Goal: Obtain resource: Download file/media

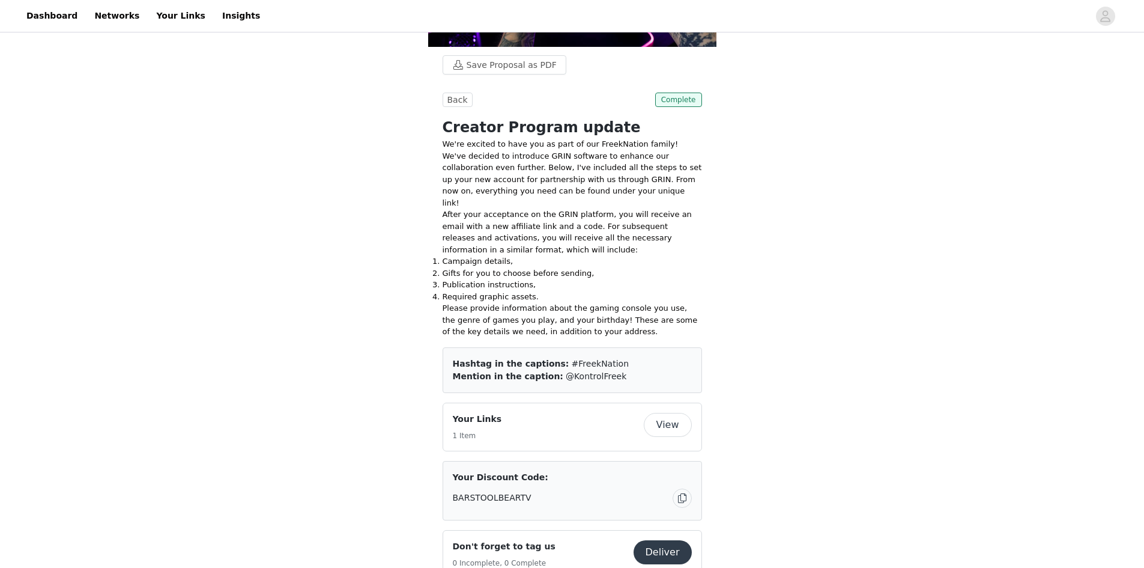
scroll to position [300, 0]
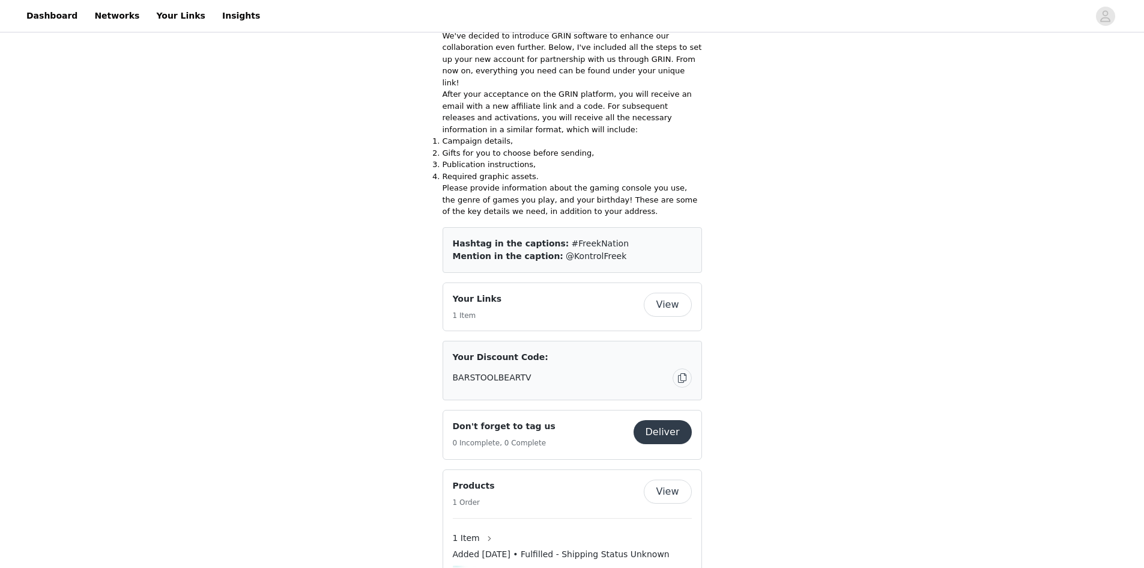
click at [678, 293] on button "View" at bounding box center [668, 305] width 48 height 24
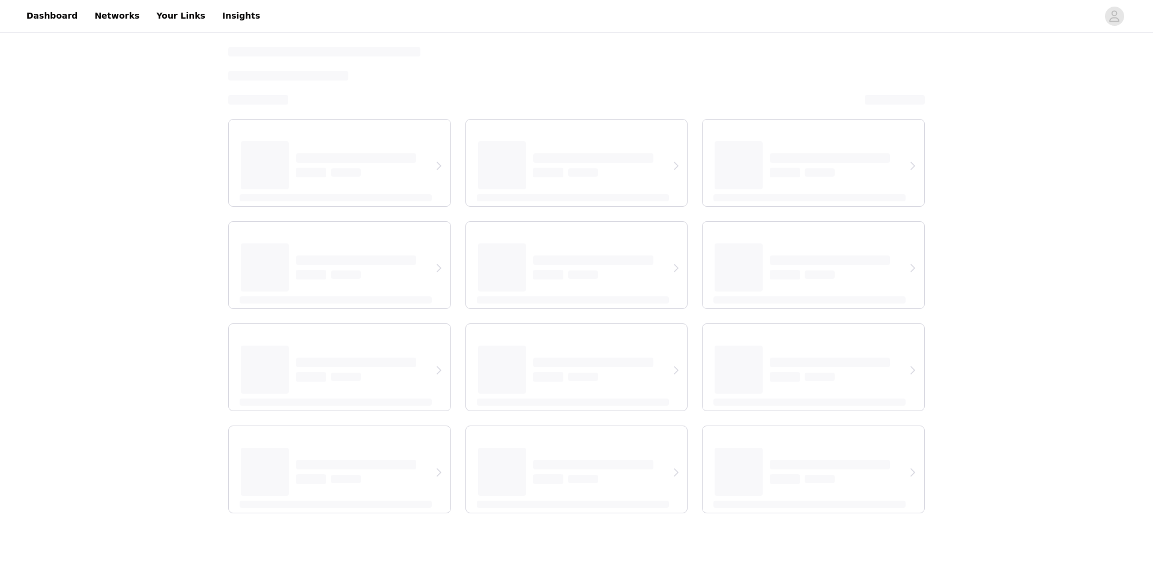
select select "12"
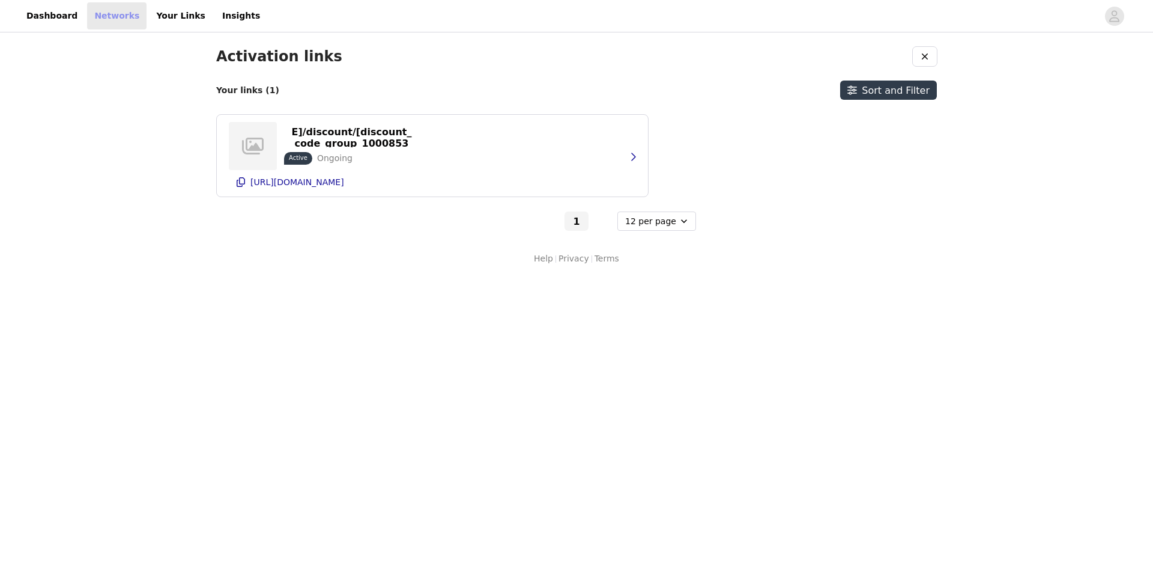
click at [118, 19] on link "Networks" at bounding box center [116, 15] width 59 height 27
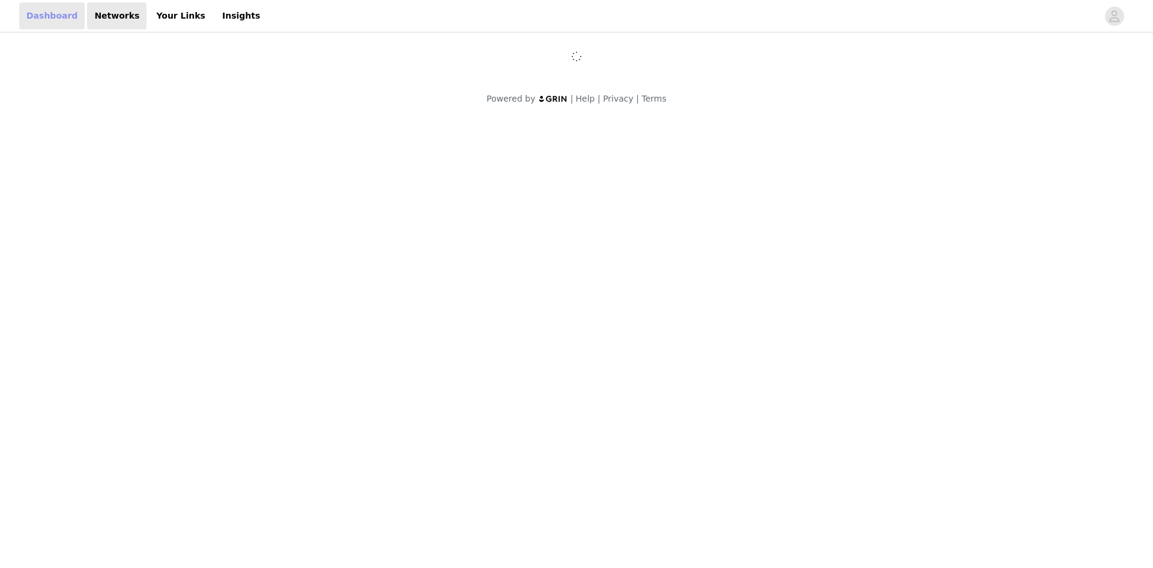
click at [53, 12] on link "Dashboard" at bounding box center [51, 15] width 65 height 27
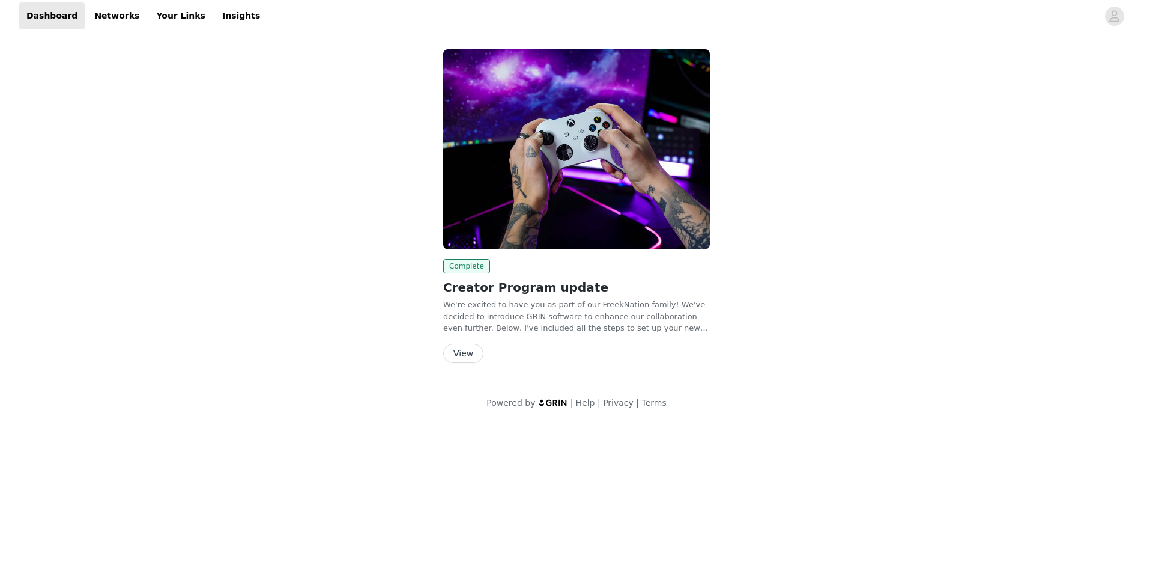
click at [462, 361] on button "View" at bounding box center [463, 353] width 40 height 19
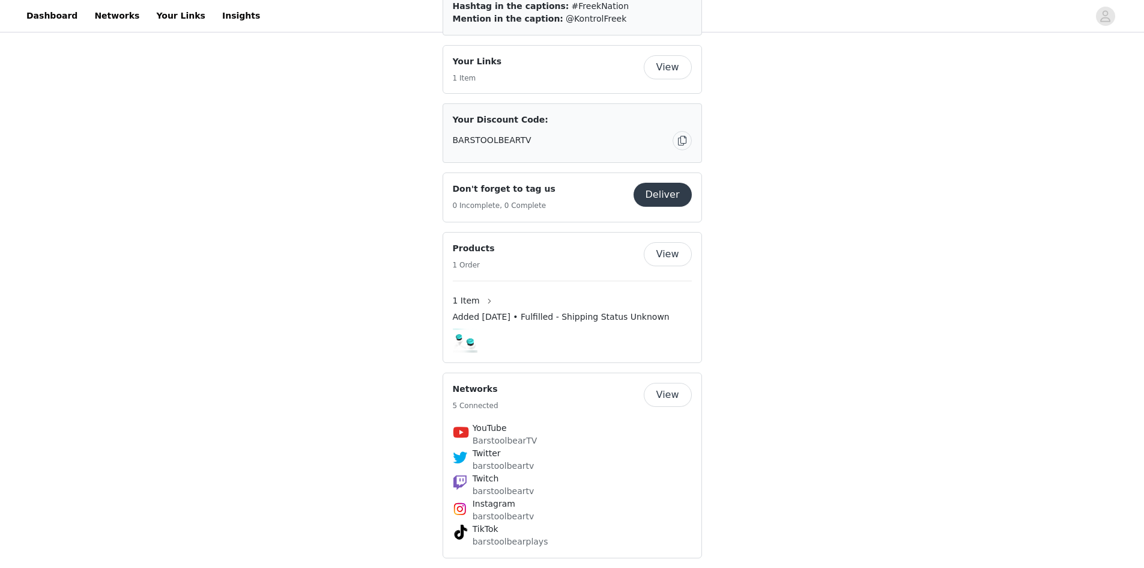
scroll to position [541, 0]
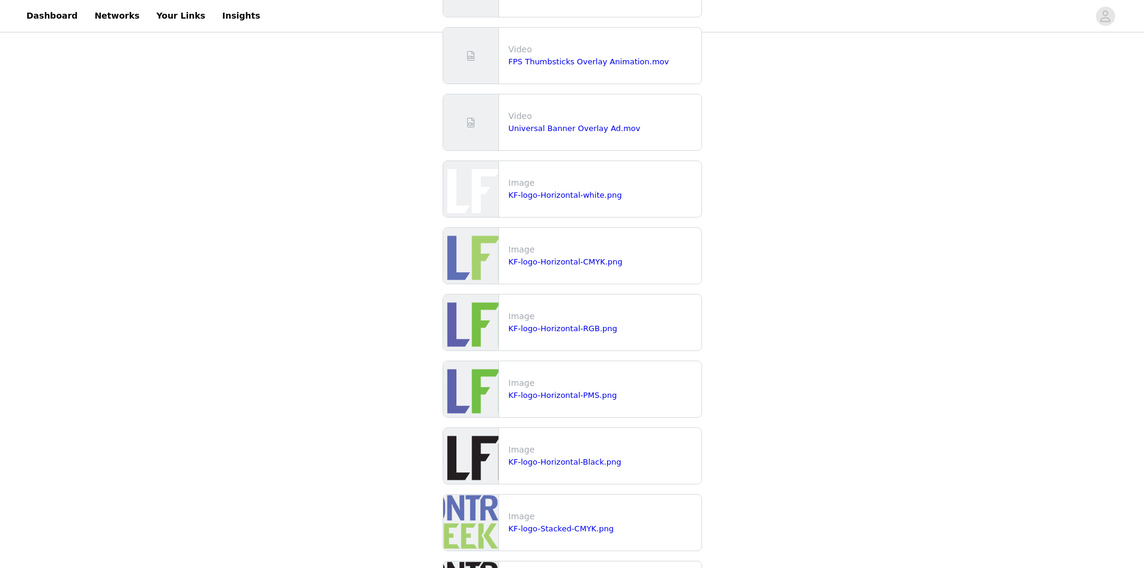
scroll to position [841, 0]
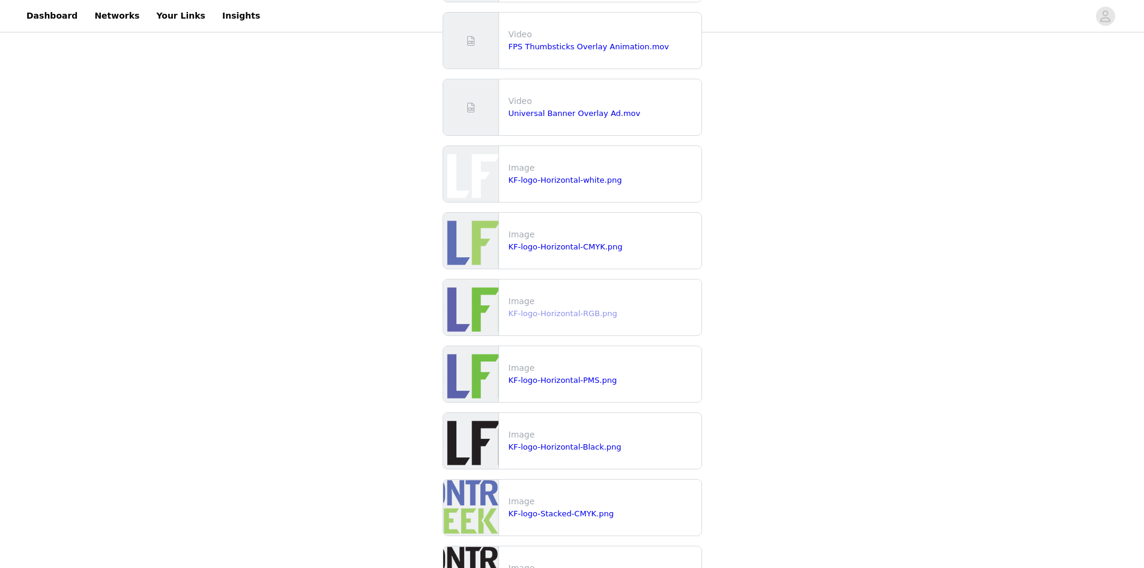
click at [598, 312] on link "KF-logo-Horizontal-RGB.png" at bounding box center [563, 313] width 109 height 9
click at [590, 249] on link "KF-logo-Horizontal-CMYK.png" at bounding box center [566, 246] width 114 height 9
click at [568, 448] on link "KF-logo-Horizontal-Black.png" at bounding box center [565, 446] width 113 height 9
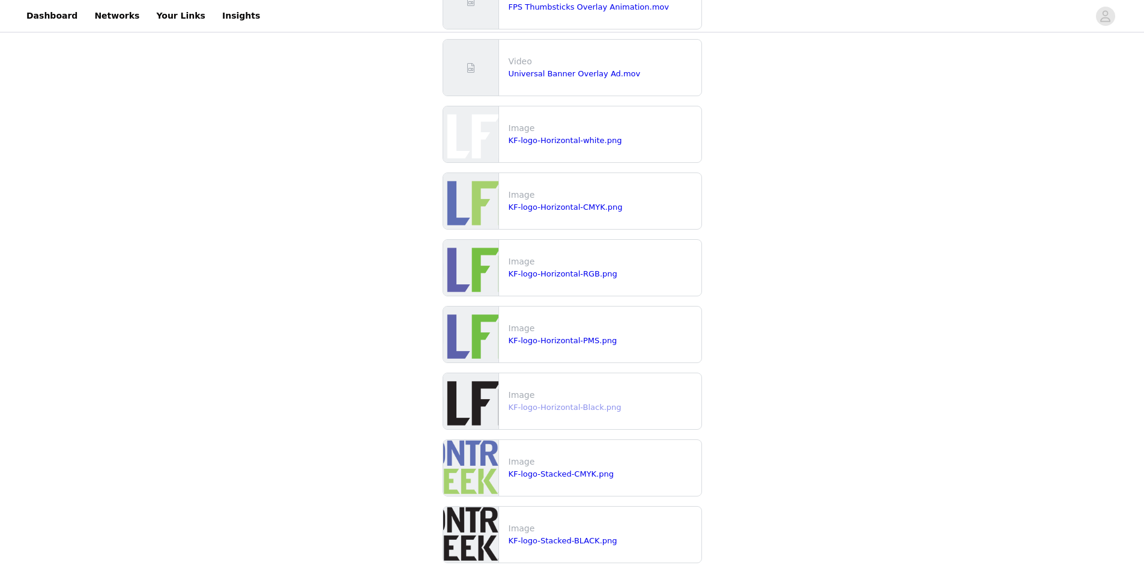
scroll to position [901, 0]
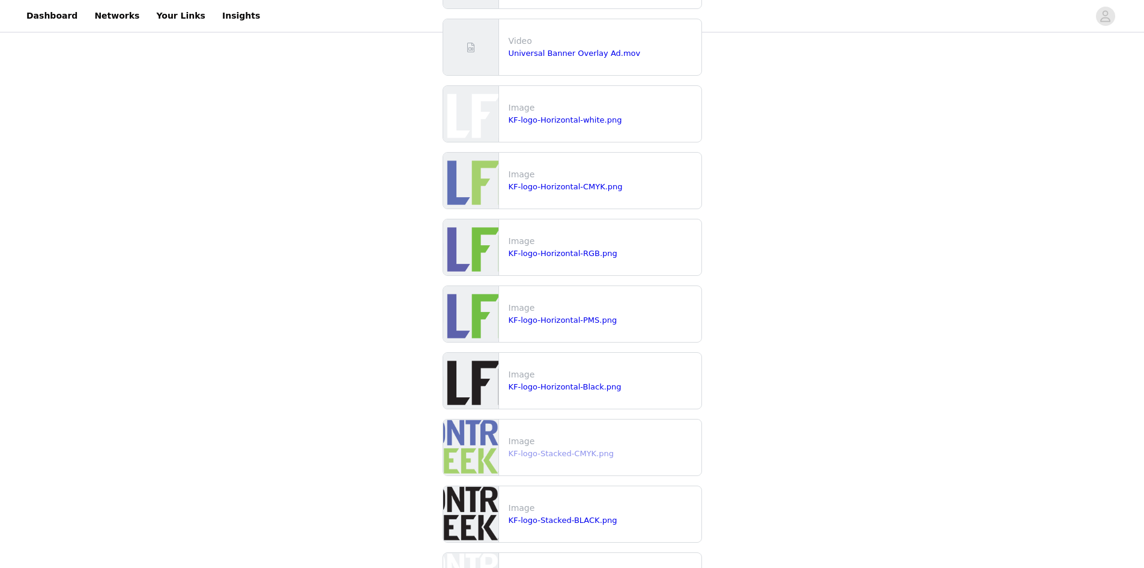
click at [578, 455] on link "KF-logo-Stacked-CMYK.png" at bounding box center [562, 453] width 106 height 9
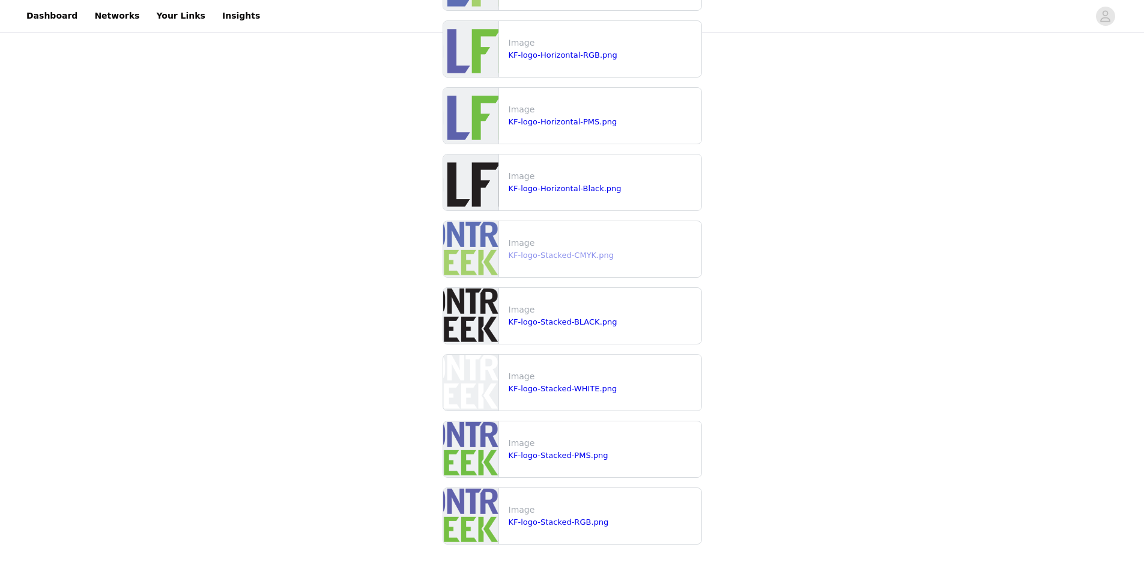
scroll to position [1100, 0]
click at [596, 522] on link "KF-logo-Stacked-RGB.png" at bounding box center [559, 521] width 100 height 9
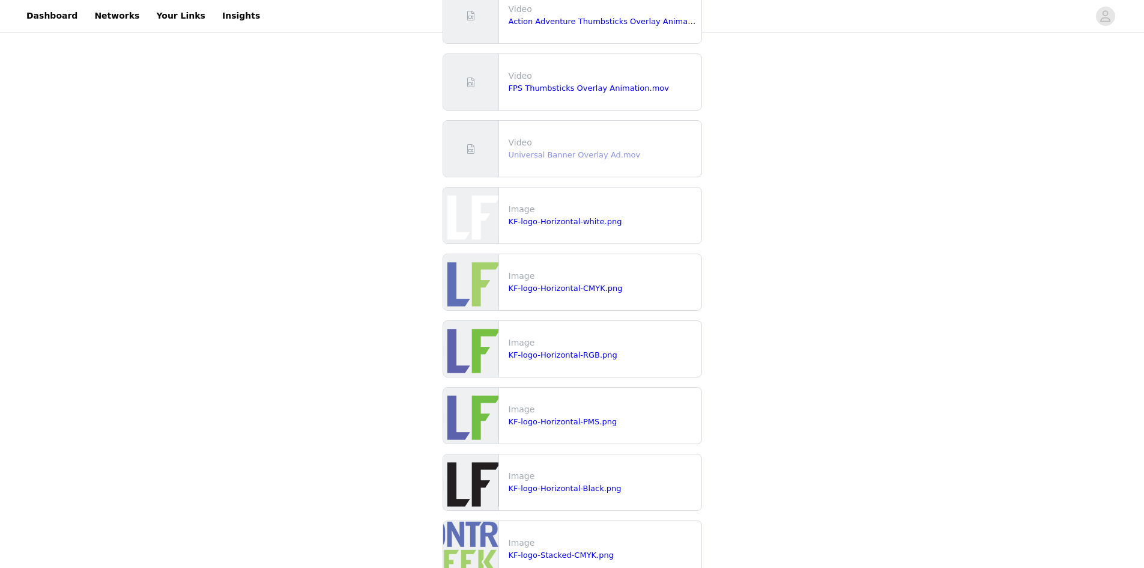
scroll to position [739, 0]
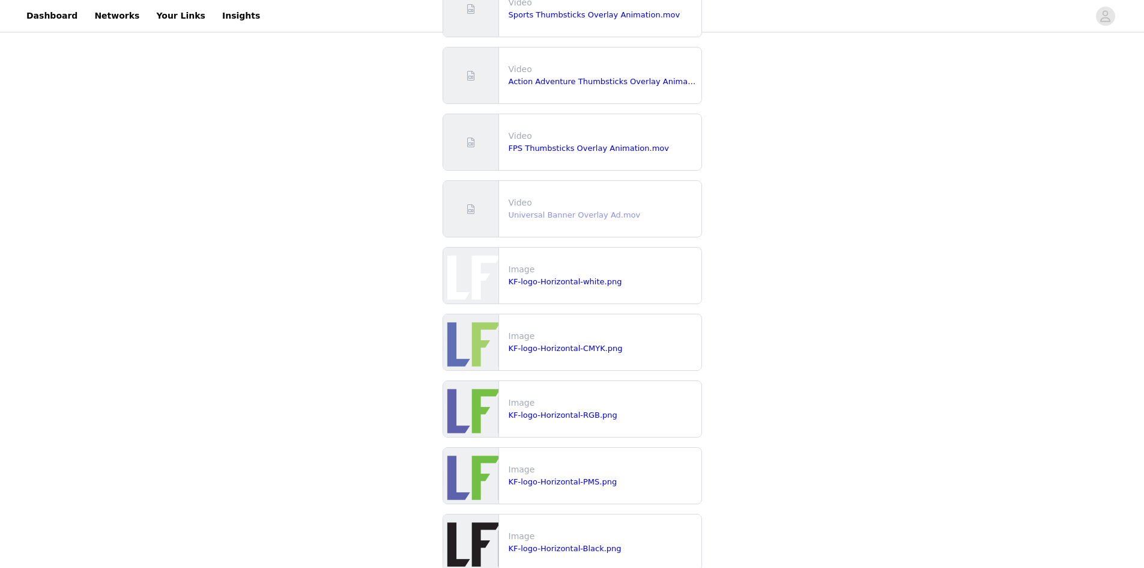
click at [612, 214] on link "Universal Banner Overlay Ad.mov" at bounding box center [575, 214] width 132 height 9
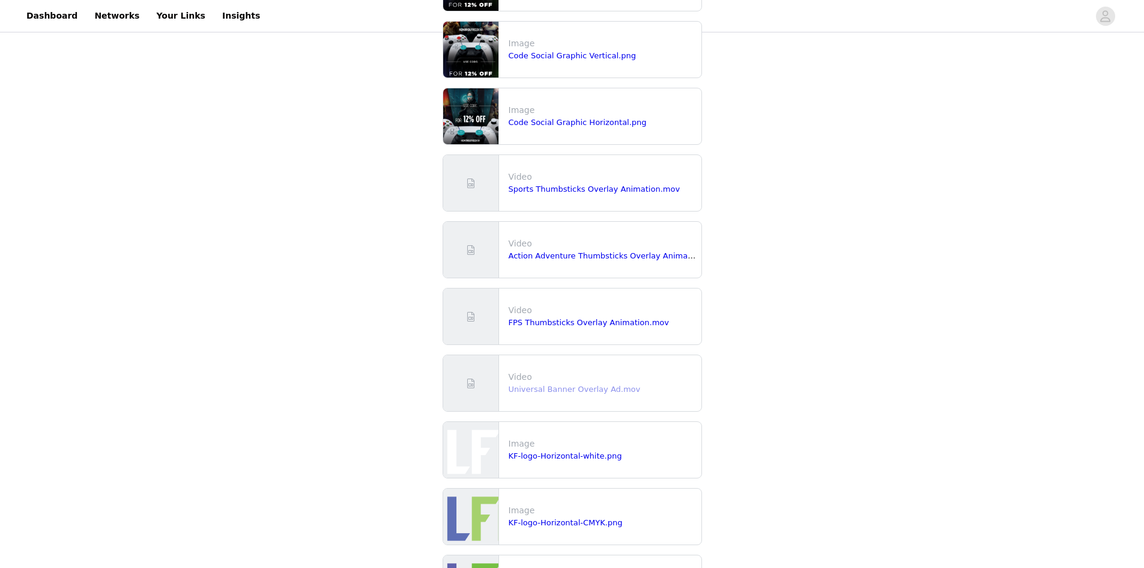
scroll to position [559, 0]
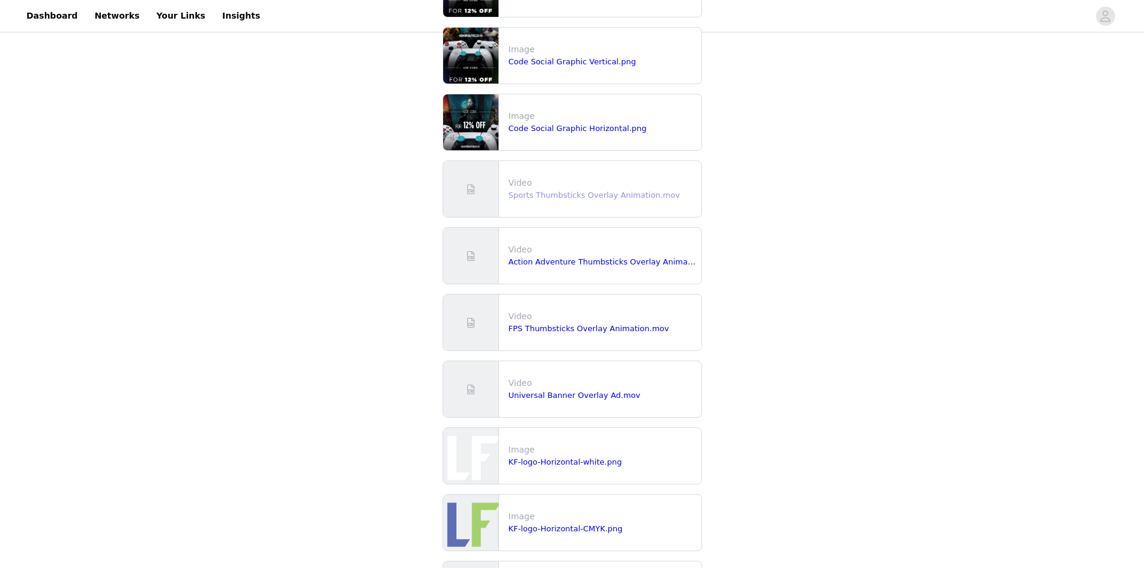
click at [603, 198] on link "Sports Thumbsticks Overlay Animation.mov" at bounding box center [595, 194] width 172 height 9
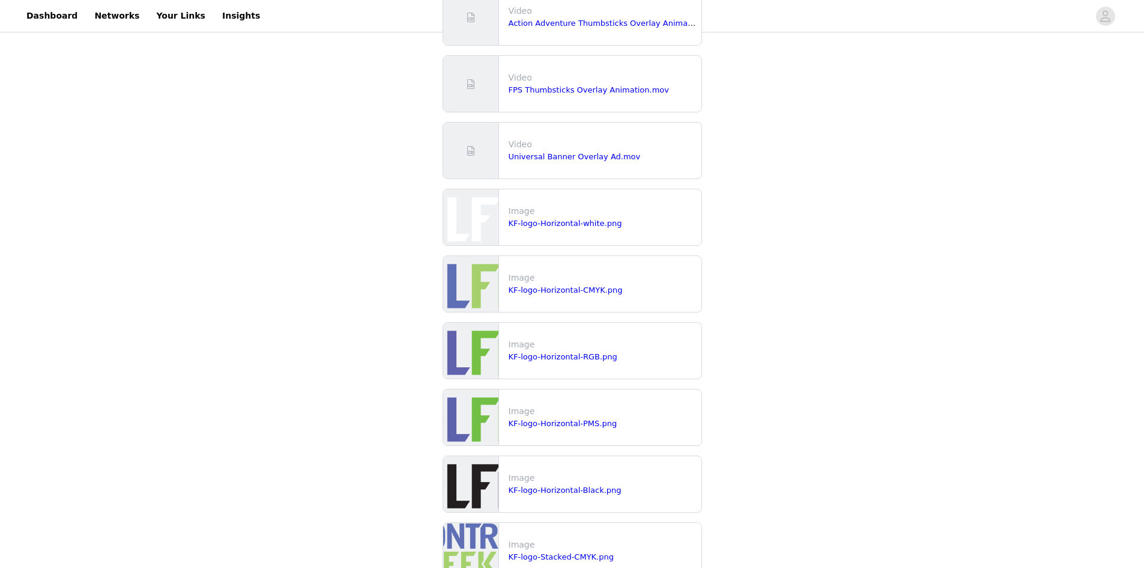
scroll to position [800, 0]
click at [599, 292] on link "KF-logo-Horizontal-CMYK.png" at bounding box center [566, 288] width 114 height 9
